Goal: Task Accomplishment & Management: Manage account settings

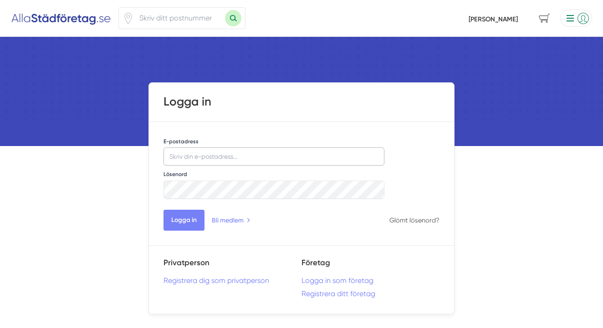
type input "[EMAIL_ADDRESS][DOMAIN_NAME]"
click at [180, 220] on button "Logga in" at bounding box center [184, 220] width 41 height 21
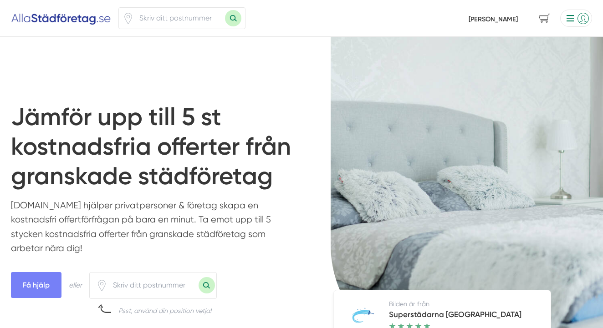
click at [572, 18] on li at bounding box center [575, 18] width 36 height 17
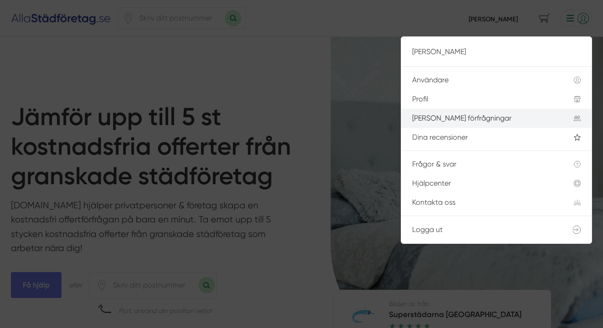
click at [471, 119] on div "[PERSON_NAME] förfrågningar" at bounding box center [482, 118] width 140 height 8
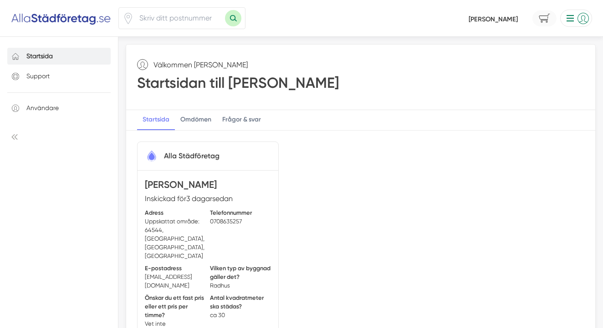
click at [545, 20] on span "0" at bounding box center [545, 18] width 24 height 16
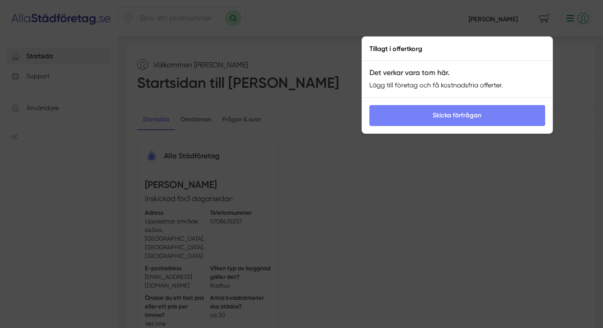
click at [600, 29] on div at bounding box center [301, 164] width 603 height 328
